Goal: Task Accomplishment & Management: Manage account settings

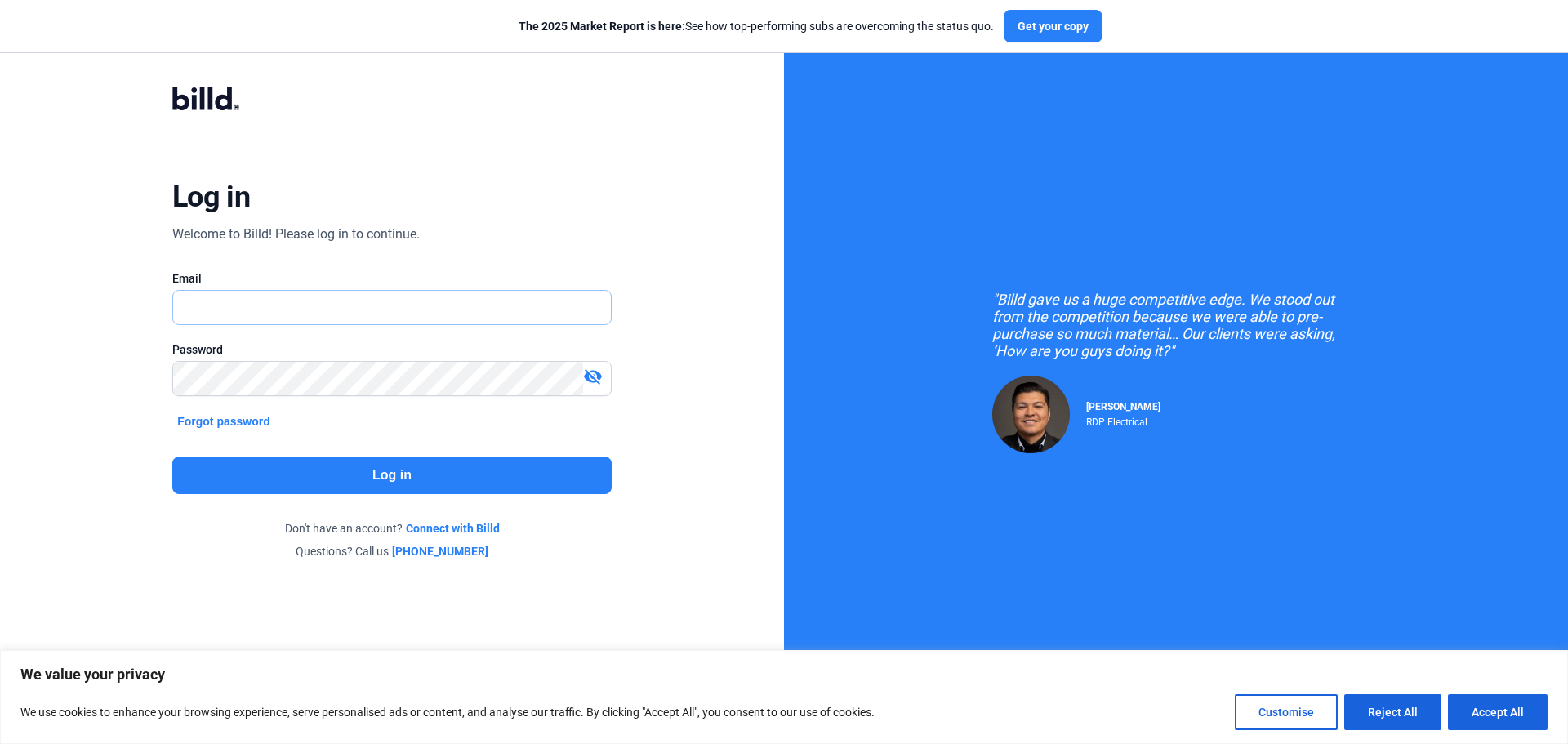
click at [289, 303] on input "text" at bounding box center [392, 307] width 437 height 34
type input "[EMAIL_ADDRESS][DOMAIN_NAME]"
click at [245, 421] on button "Forgot password" at bounding box center [223, 421] width 103 height 18
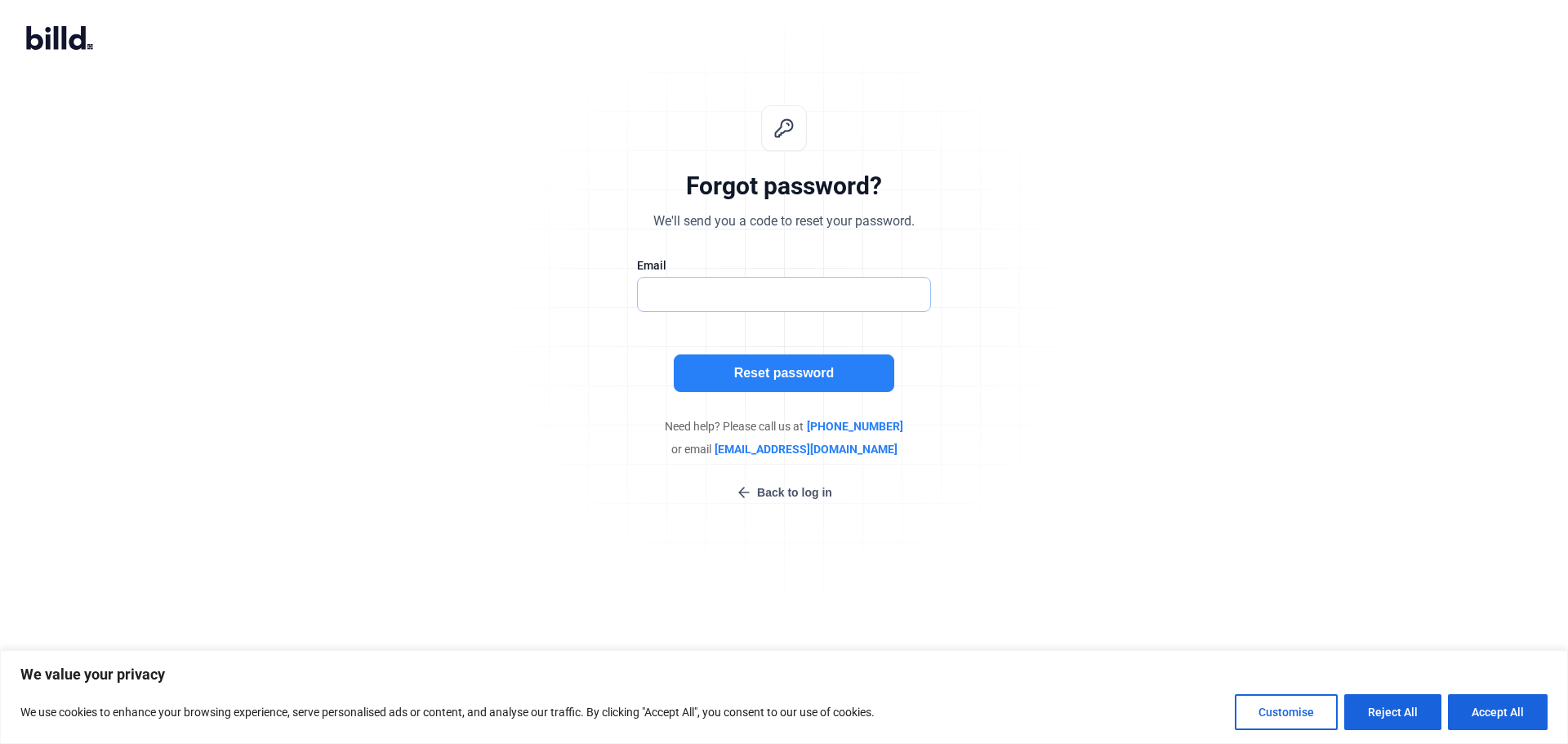
click at [788, 292] on input "text" at bounding box center [775, 294] width 275 height 34
type input "[EMAIL_ADDRESS][DOMAIN_NAME]"
click at [751, 366] on button "Reset password" at bounding box center [784, 373] width 221 height 38
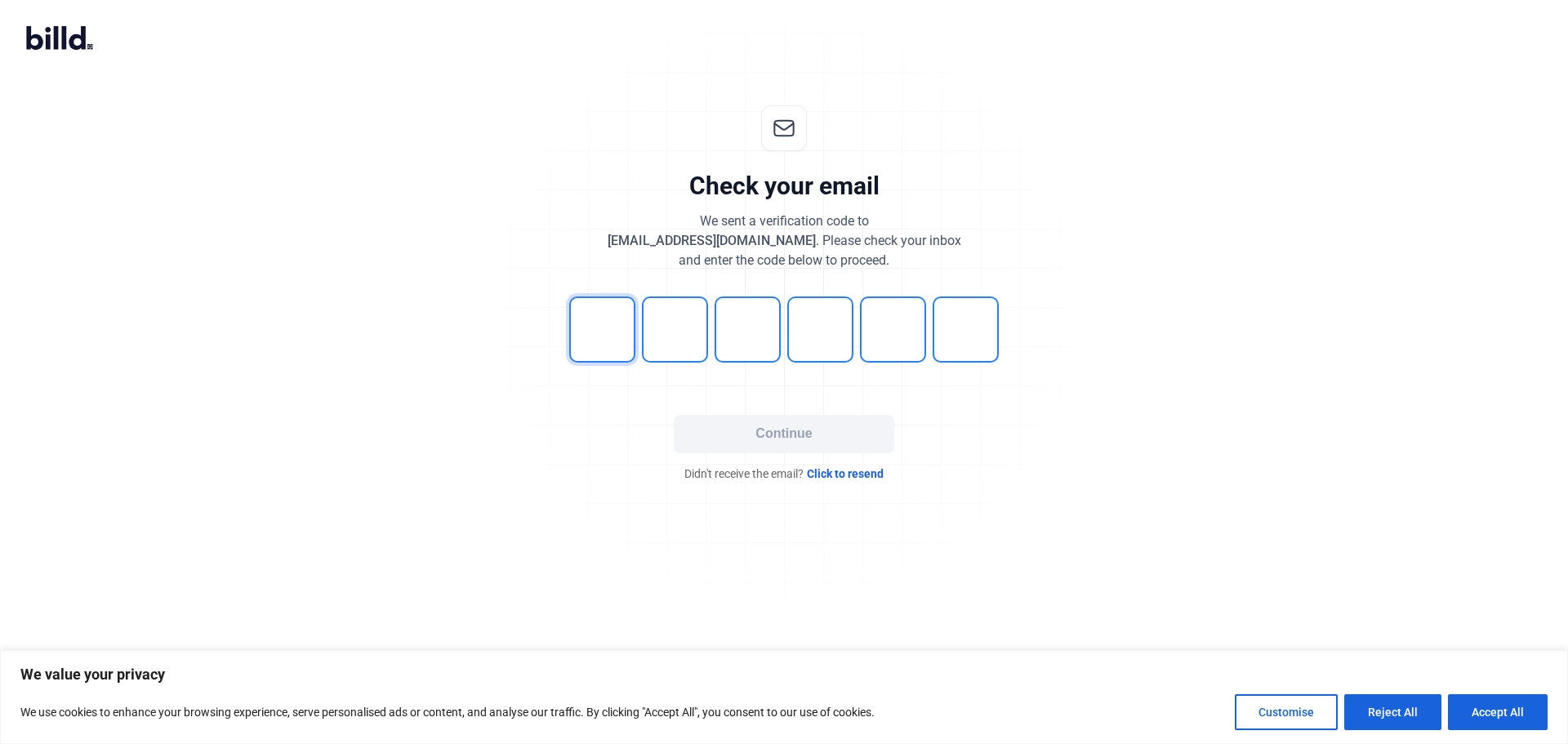
click at [608, 332] on input "tel" at bounding box center [602, 329] width 66 height 66
type input "6"
type input "8"
type input "5"
type input "6"
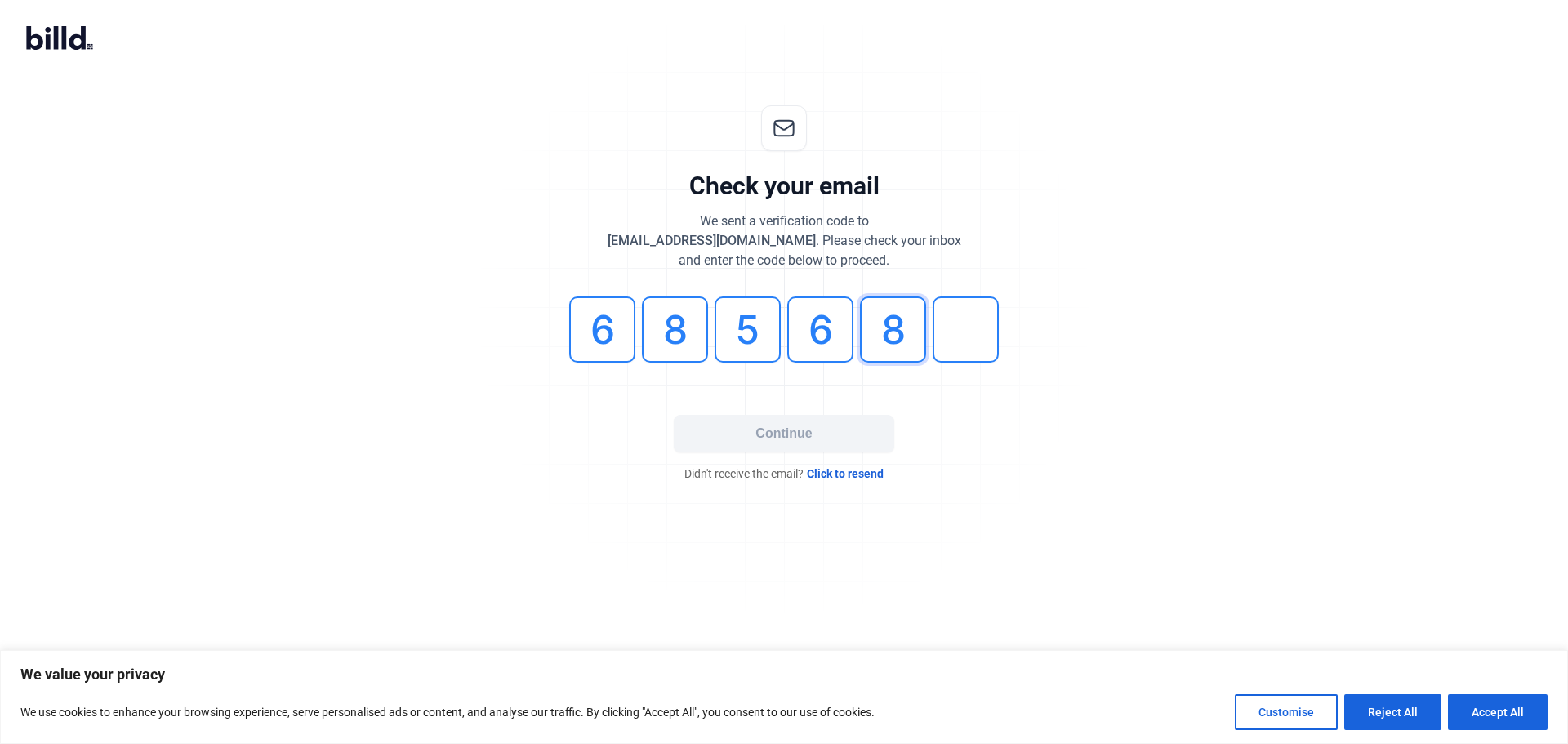
type input "8"
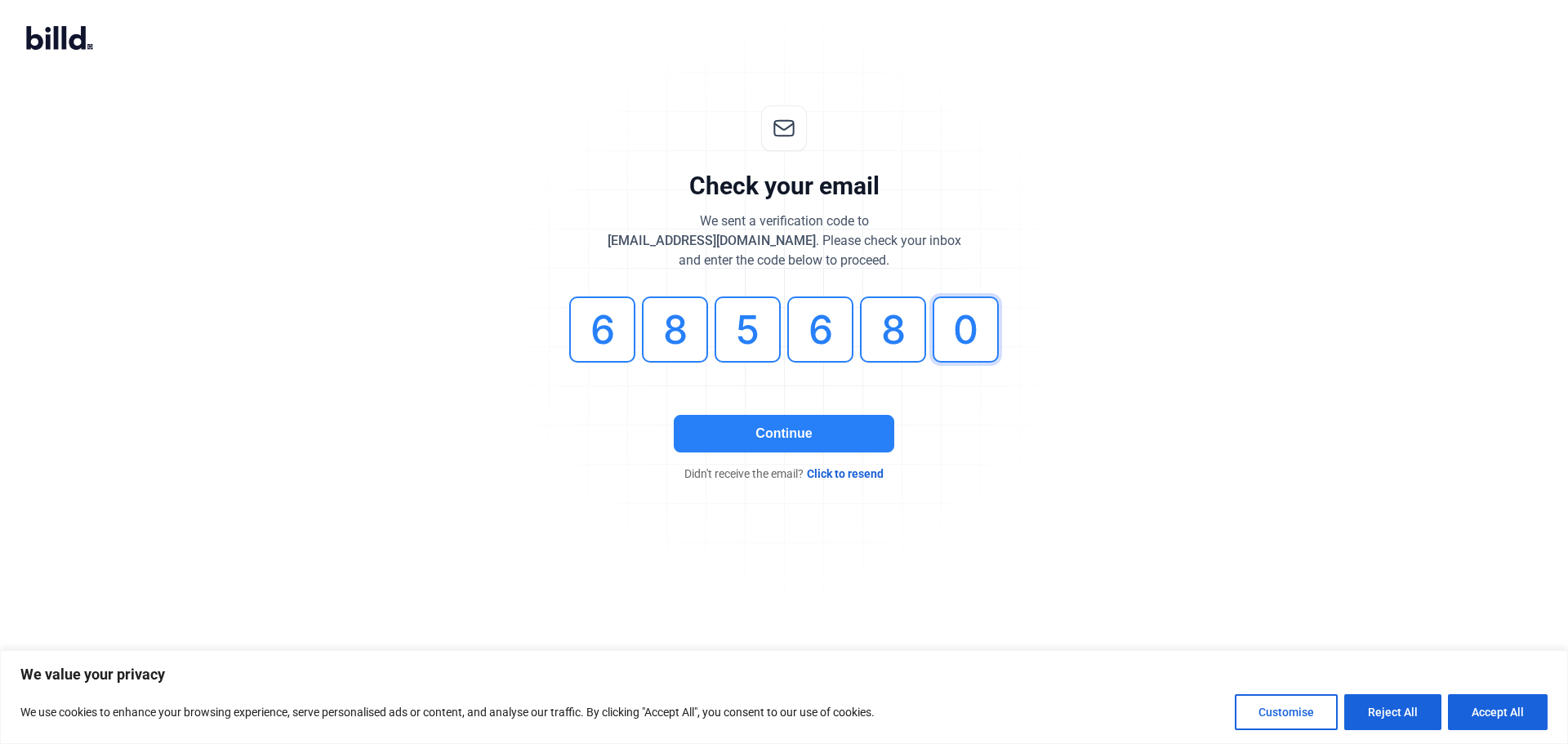
type input "0"
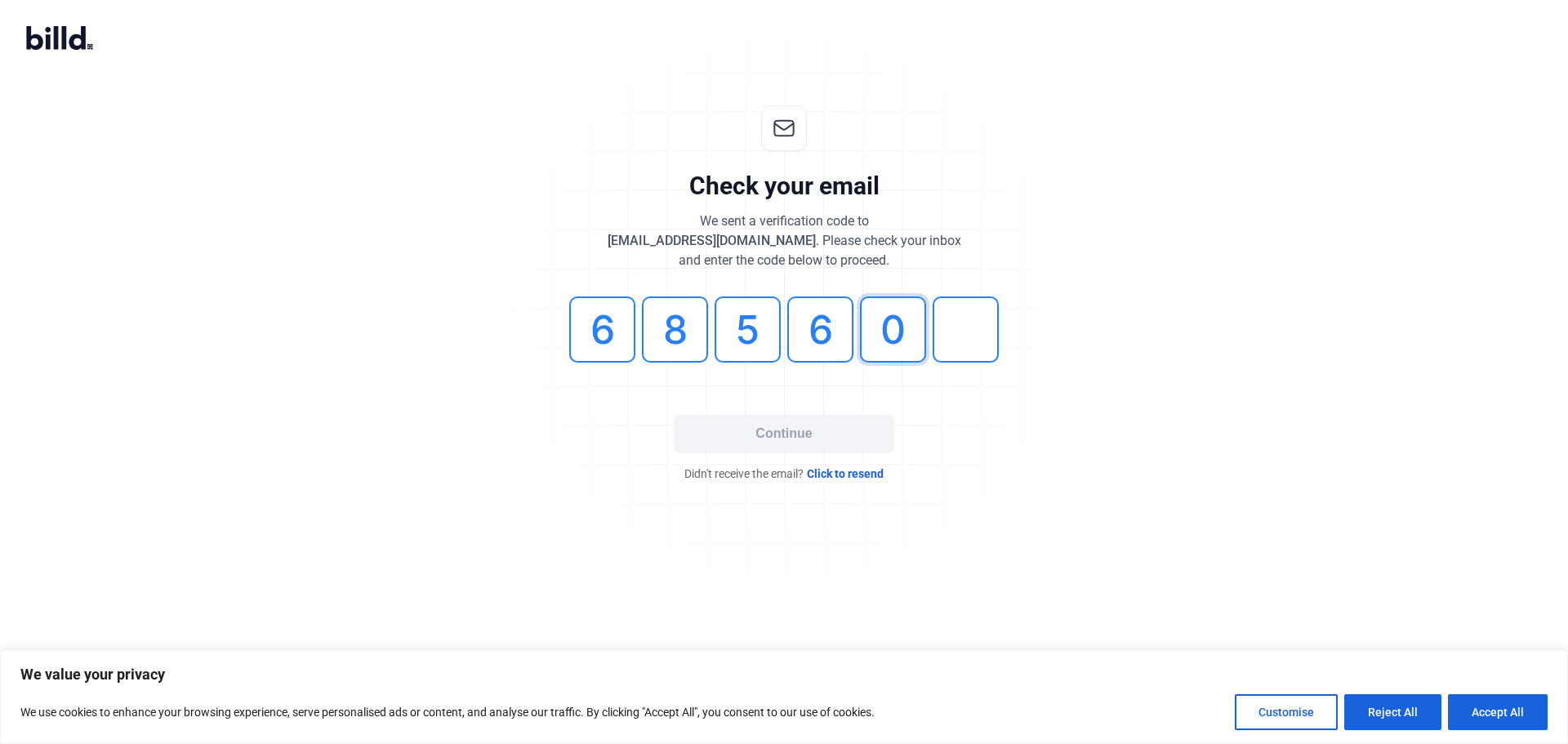
type input "0"
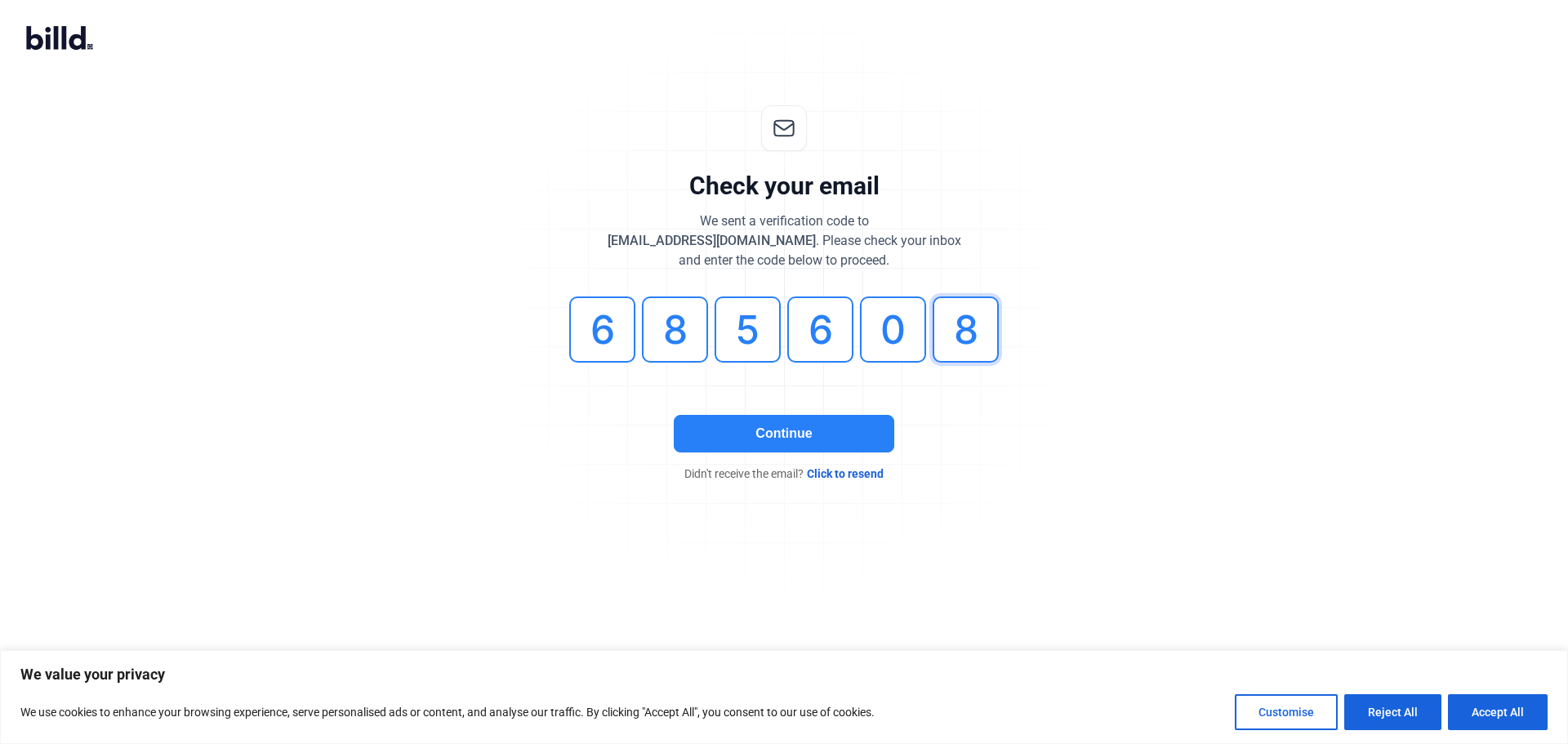
type input "8"
click at [801, 440] on button "Continue" at bounding box center [784, 434] width 221 height 38
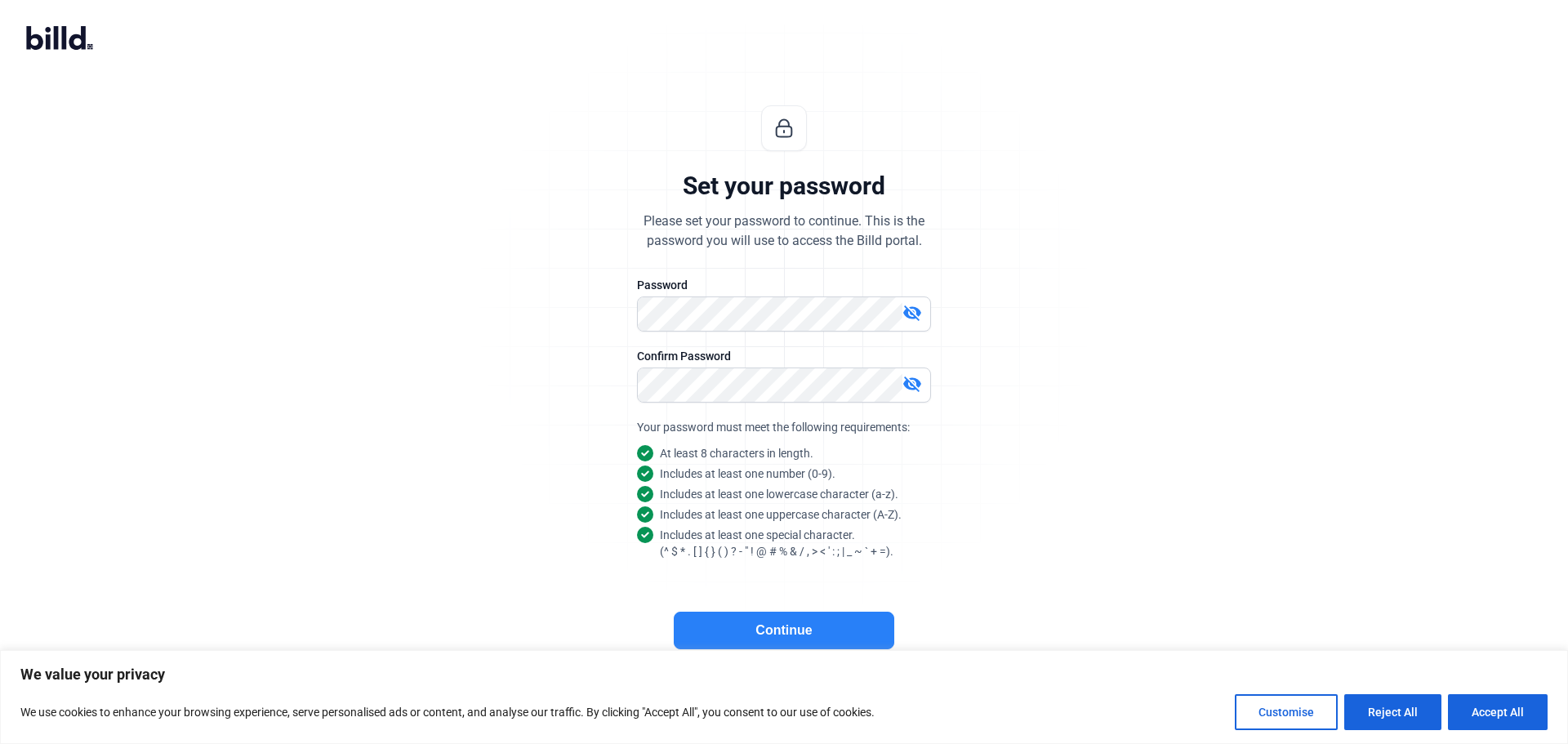
click at [824, 649] on button "Continue" at bounding box center [784, 631] width 221 height 38
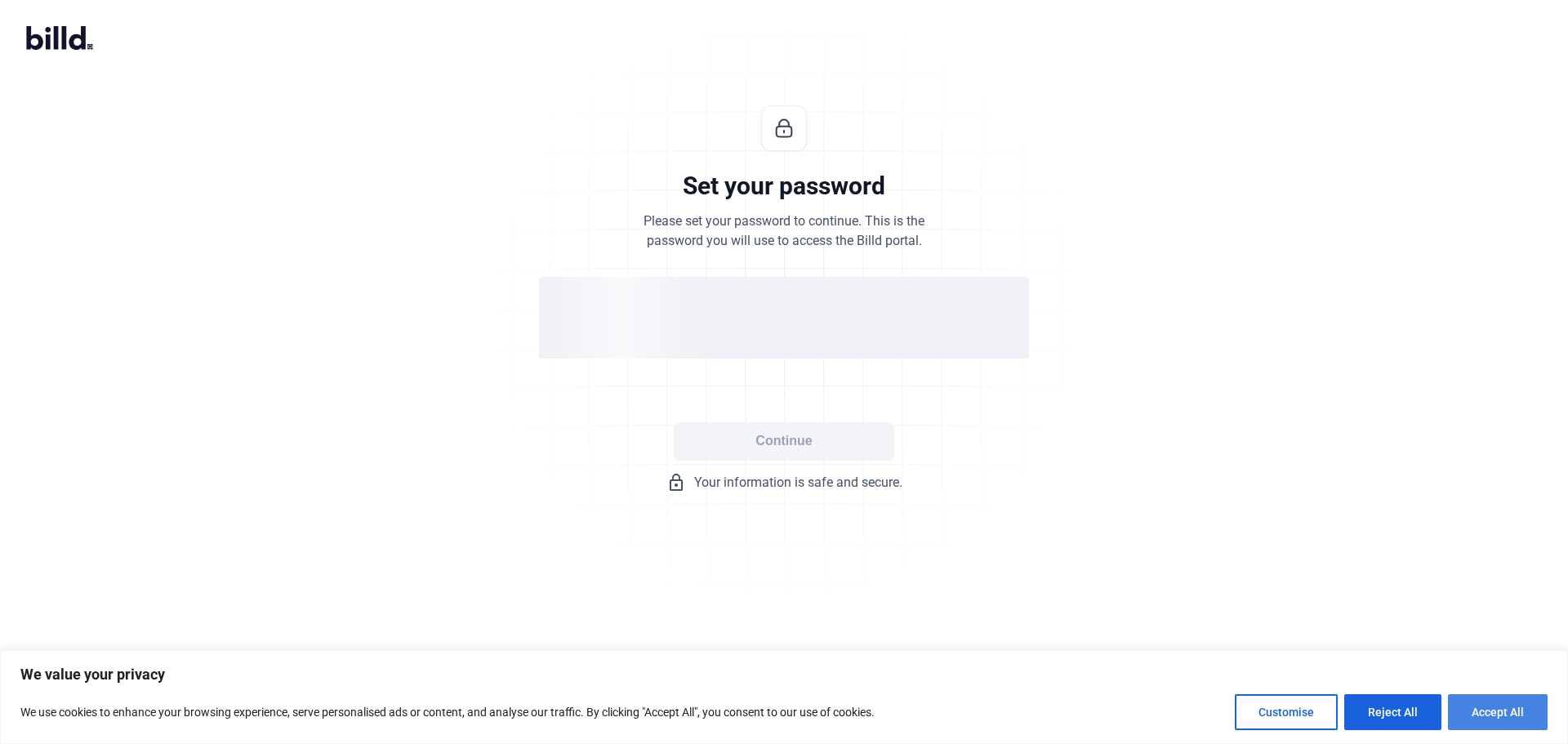
click at [1495, 707] on button "Accept All" at bounding box center [1498, 712] width 100 height 36
checkbox input "true"
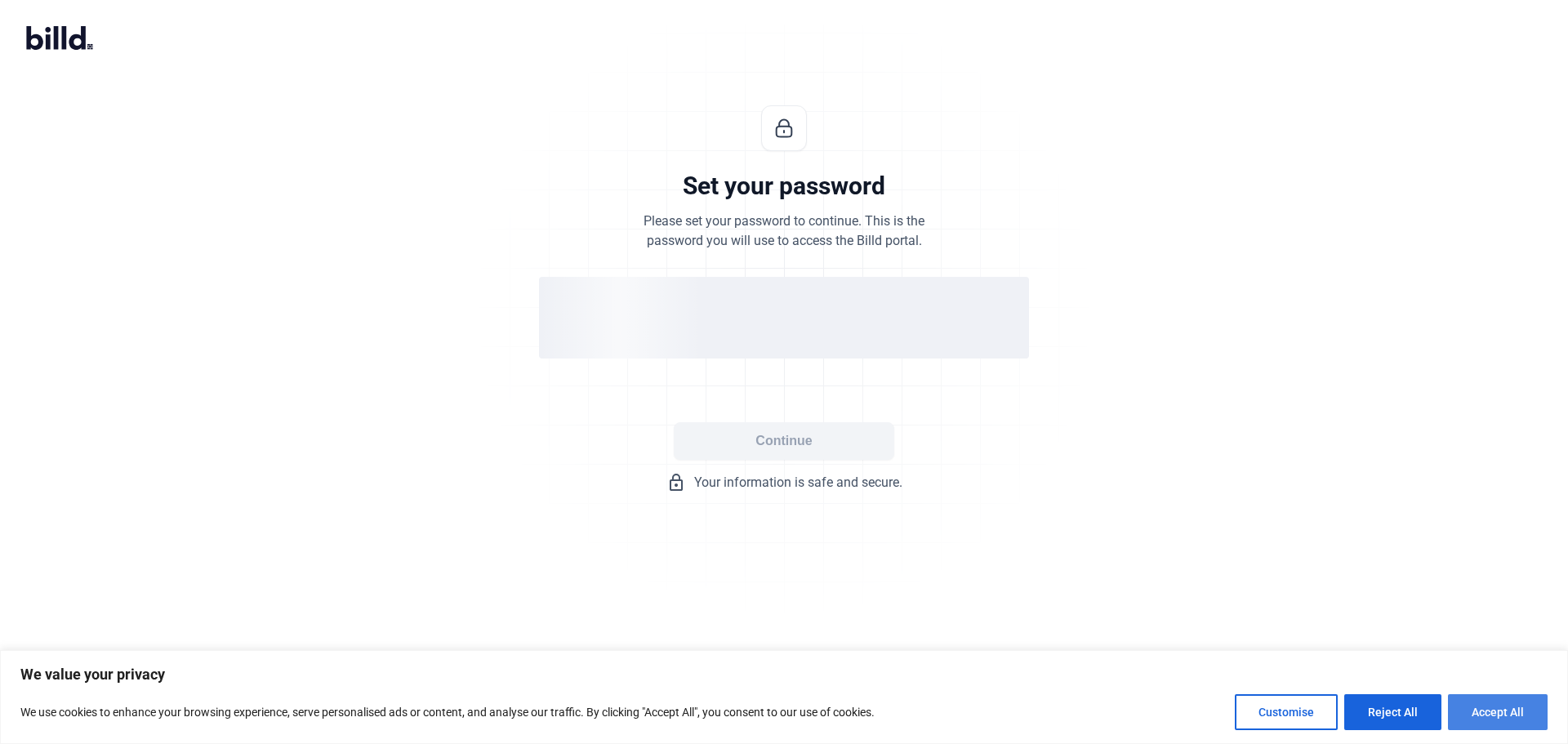
checkbox input "true"
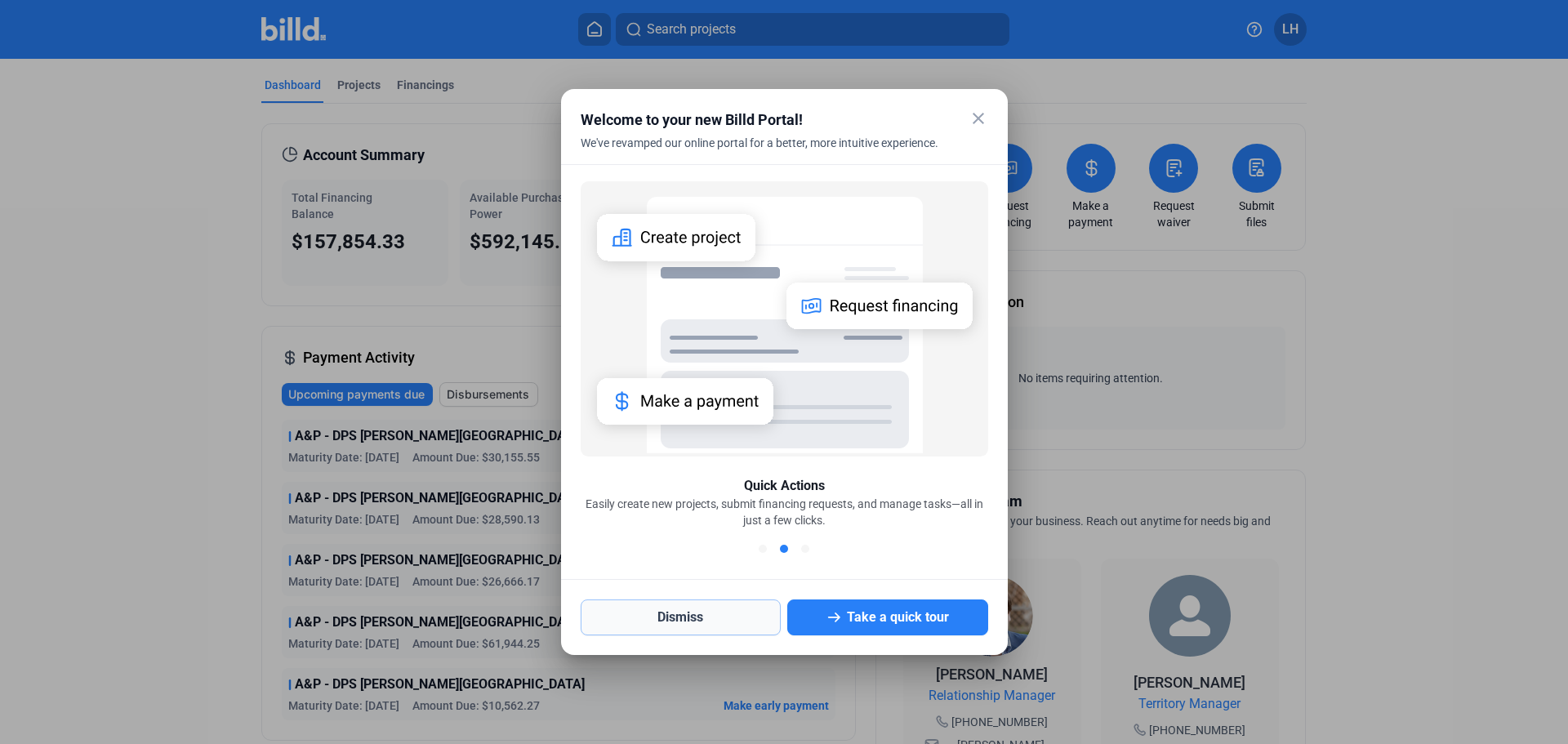
click at [715, 624] on button "Dismiss" at bounding box center [681, 618] width 201 height 36
